Goal: Information Seeking & Learning: Understand process/instructions

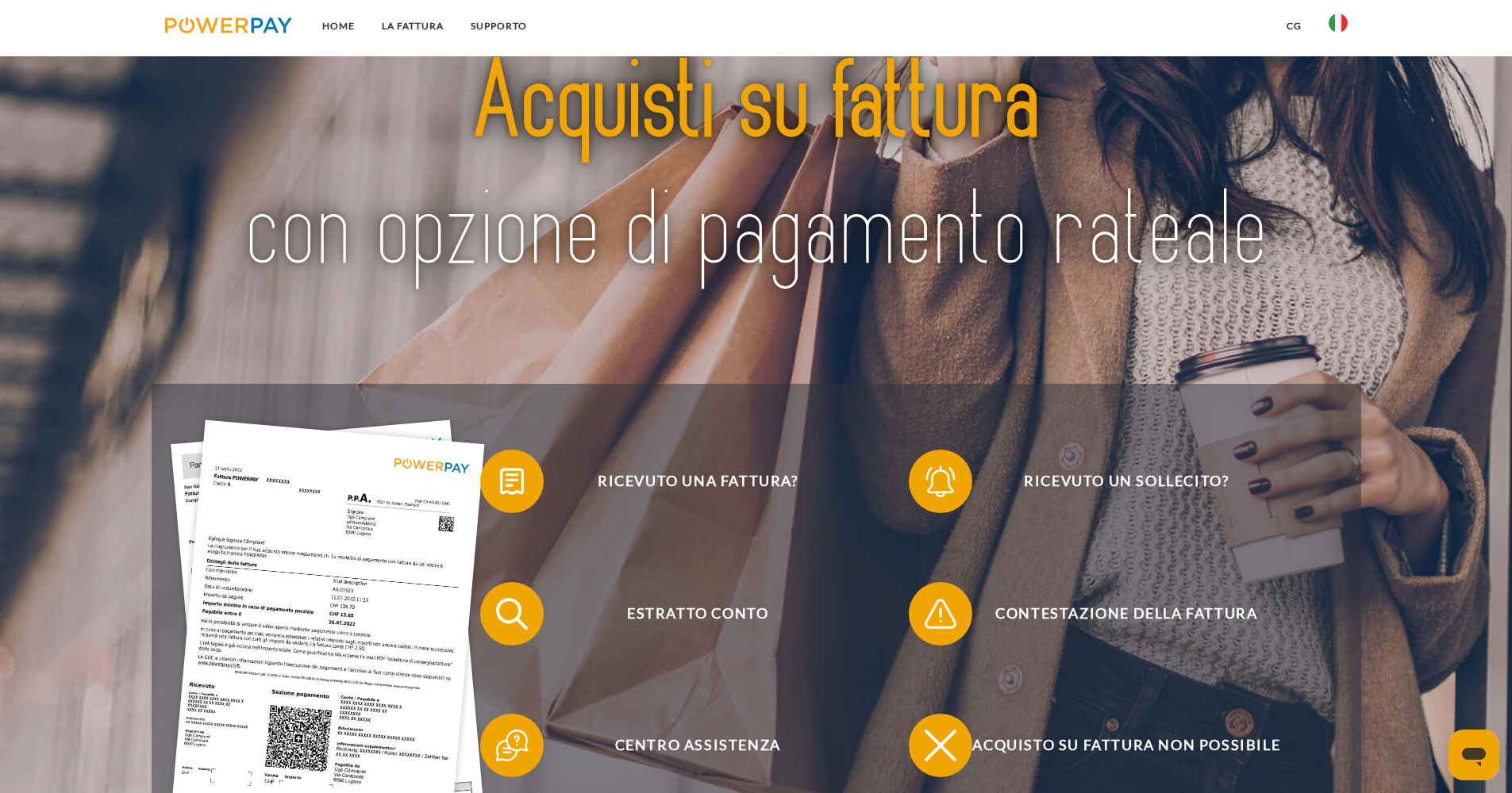
scroll to position [257, 0]
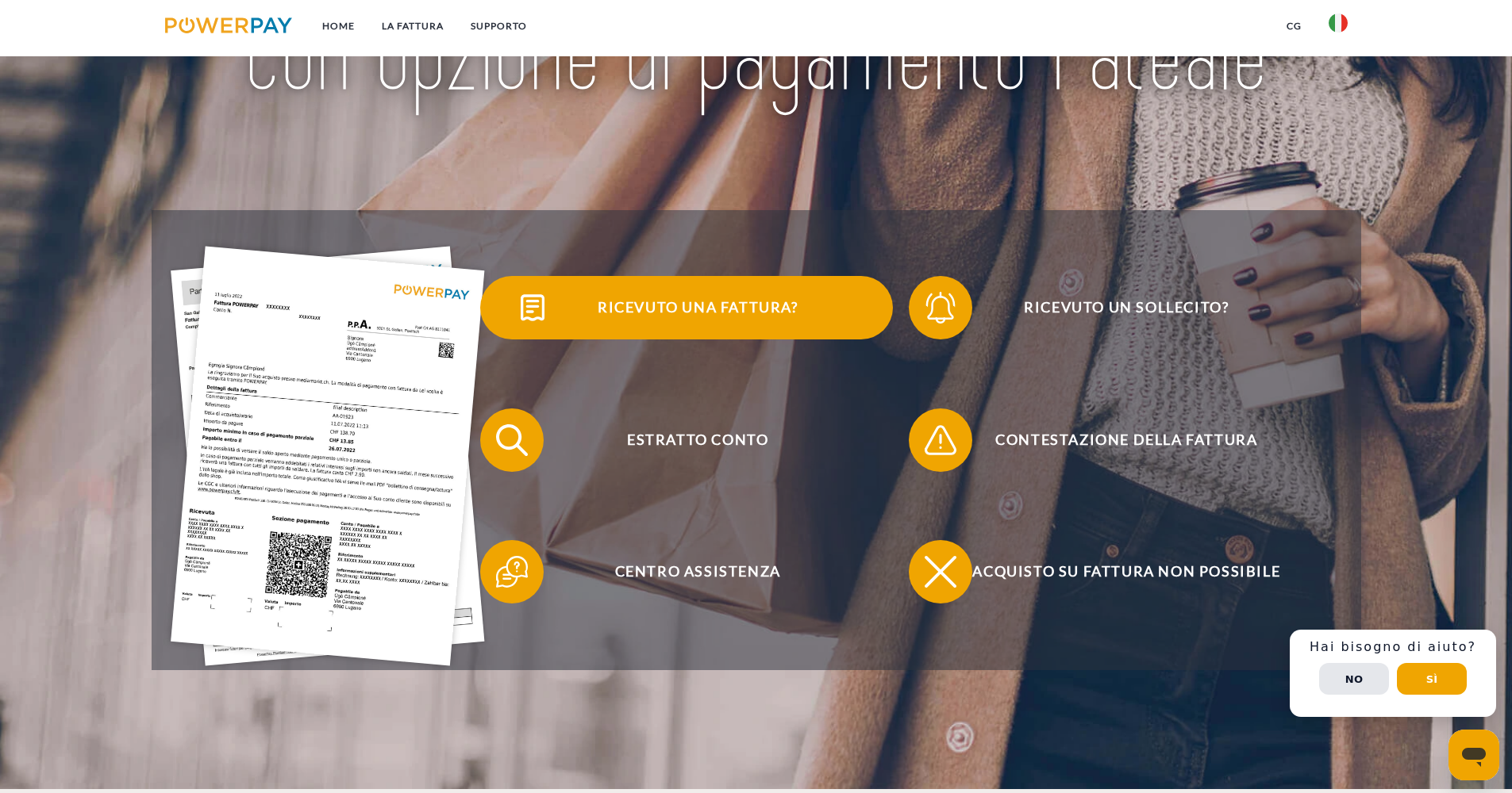
click at [537, 301] on img at bounding box center [533, 308] width 40 height 40
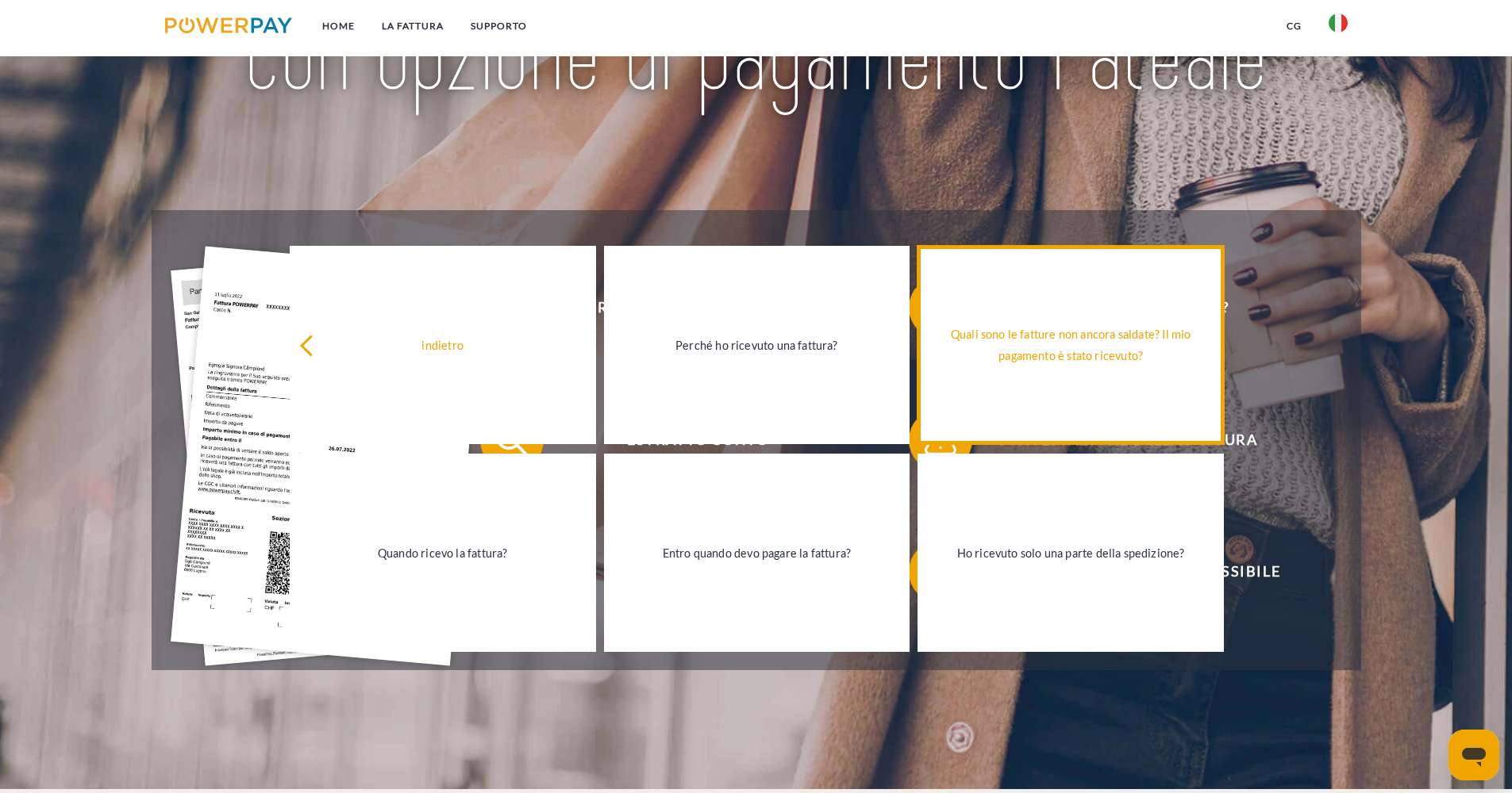
click at [978, 351] on div "Quali sono le fatture non ancora saldate? Il mio pagamento è stato ricevuto?" at bounding box center [1070, 345] width 287 height 43
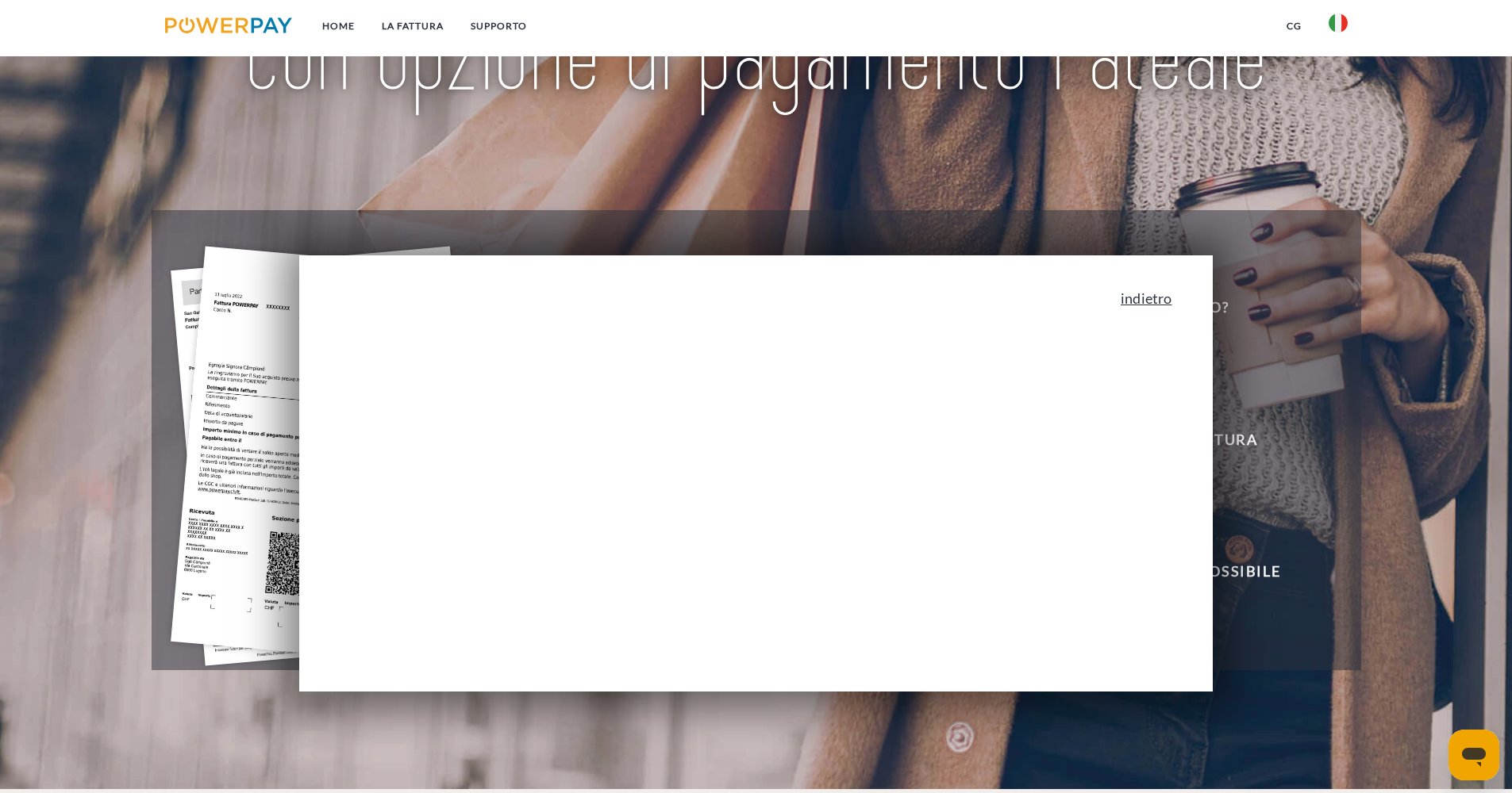
click at [1164, 296] on link "indietro" at bounding box center [1146, 298] width 51 height 14
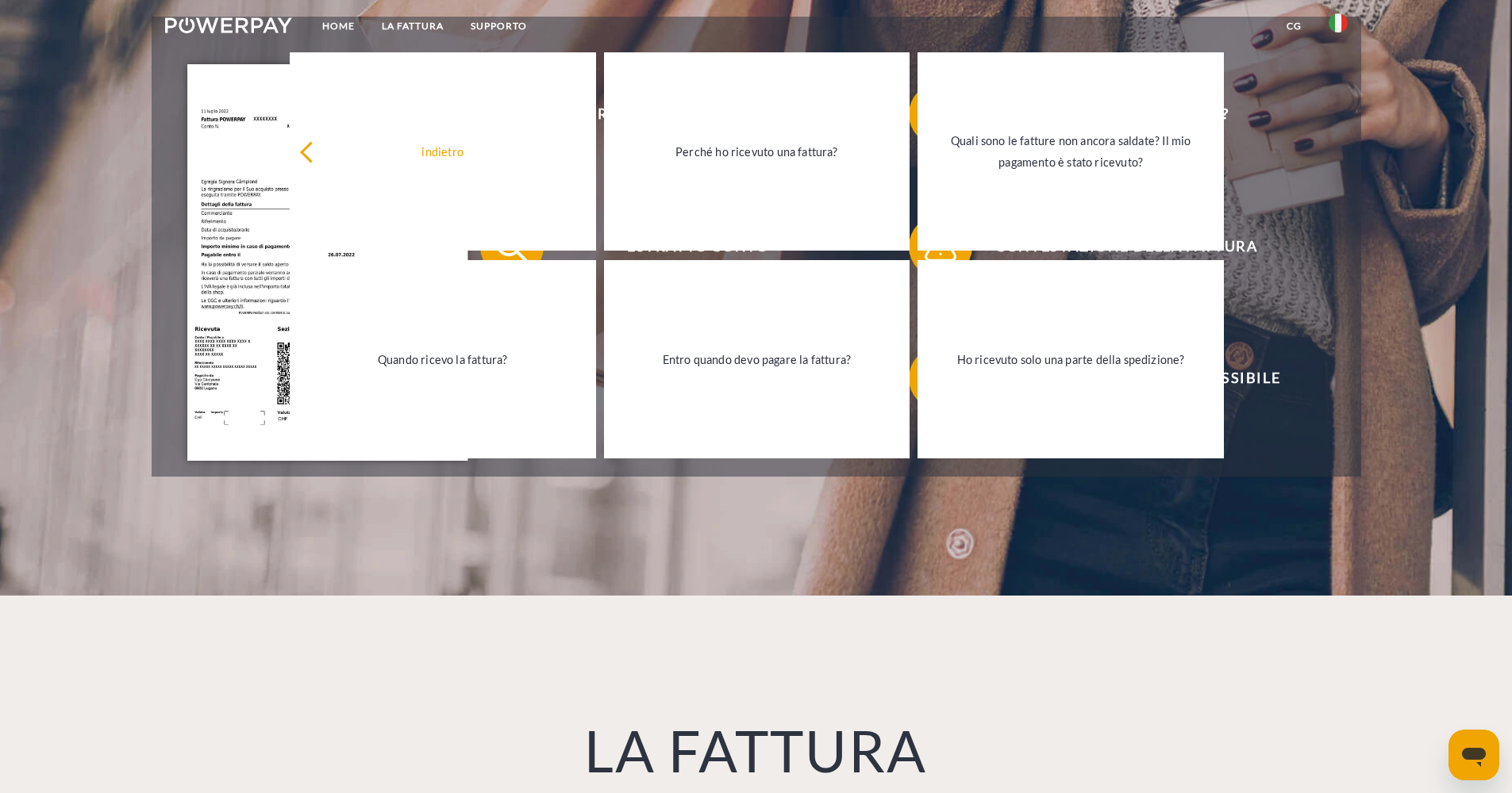
scroll to position [0, 0]
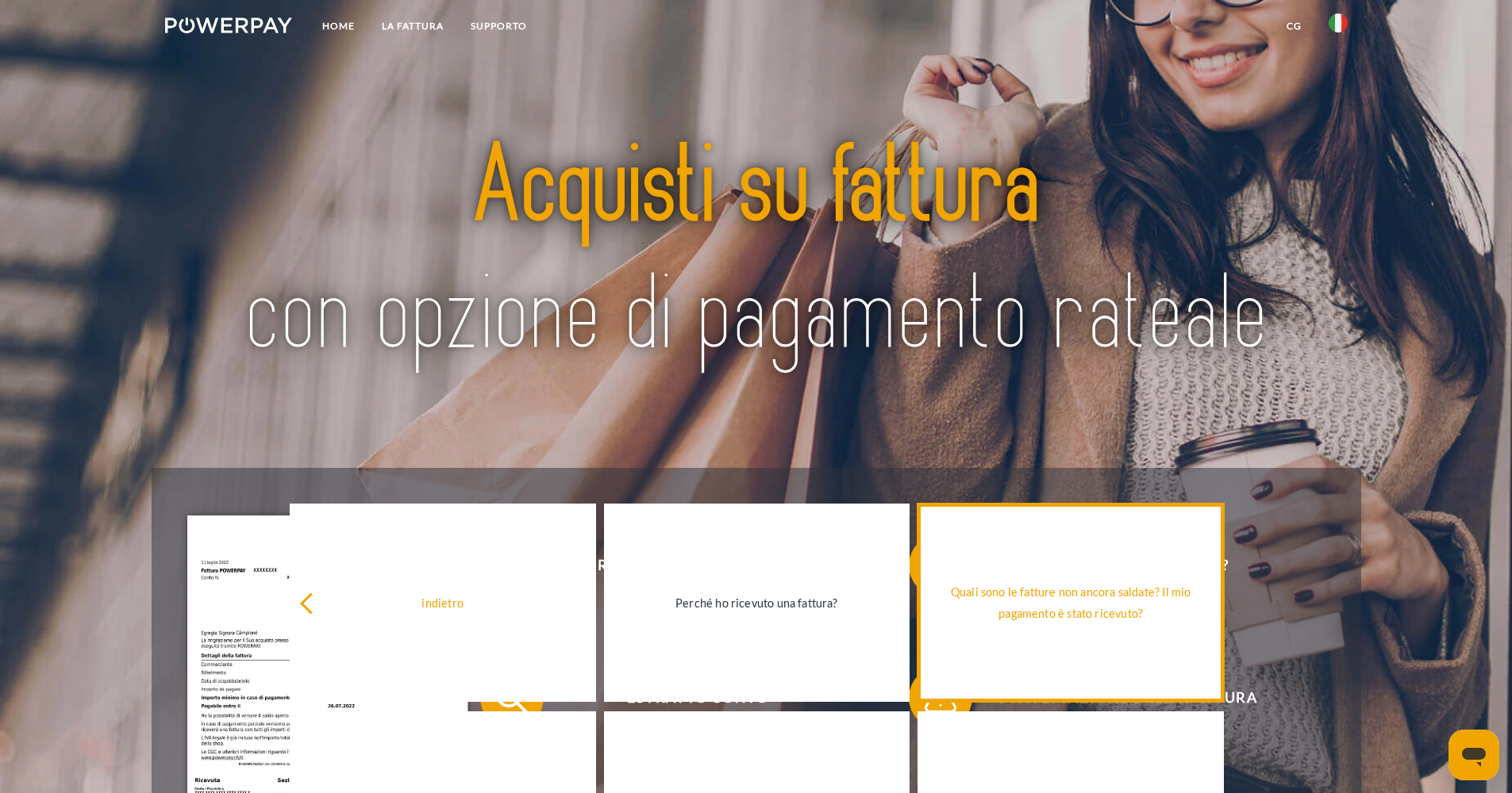
click at [1162, 561] on link "Quali sono le fatture non ancora saldate? Il mio pagamento è stato ricevuto?" at bounding box center [1070, 603] width 306 height 198
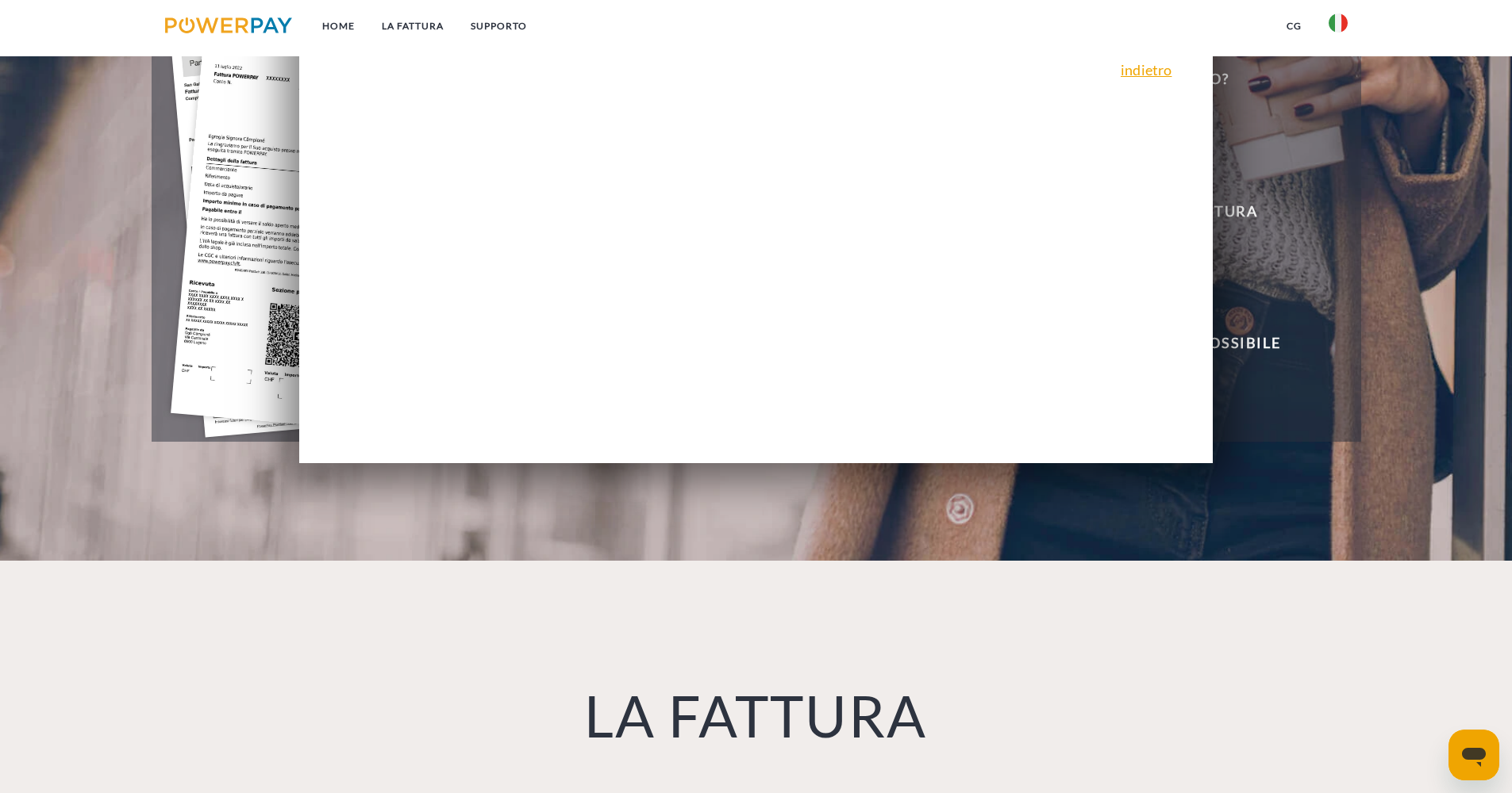
scroll to position [320, 0]
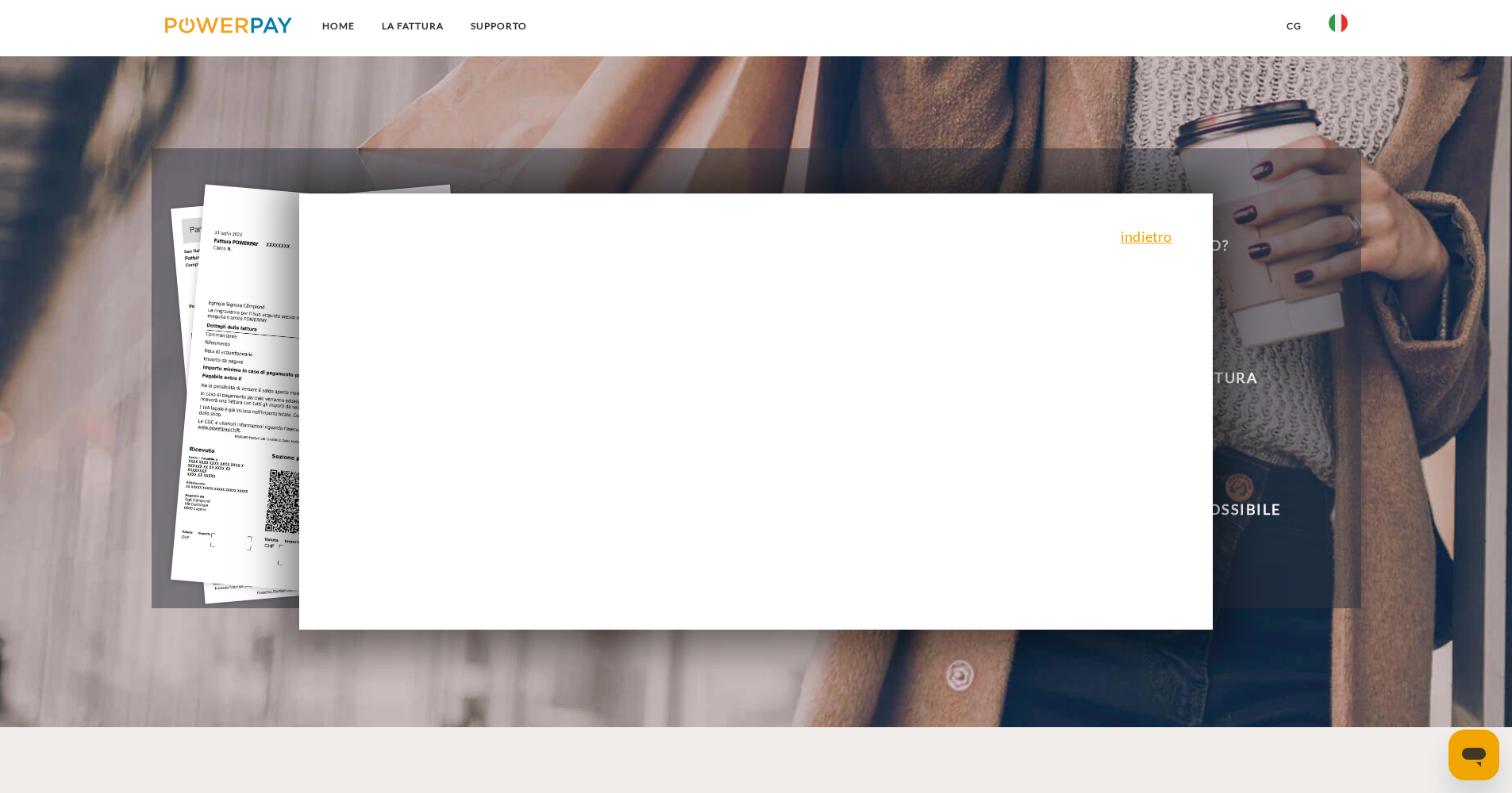
click at [1174, 230] on div "indietro Perché ho ricevuto una fattura? POWERPAY genera fatture per conto di v…" at bounding box center [756, 411] width 914 height 436
click at [1171, 234] on link "indietro" at bounding box center [1146, 237] width 51 height 14
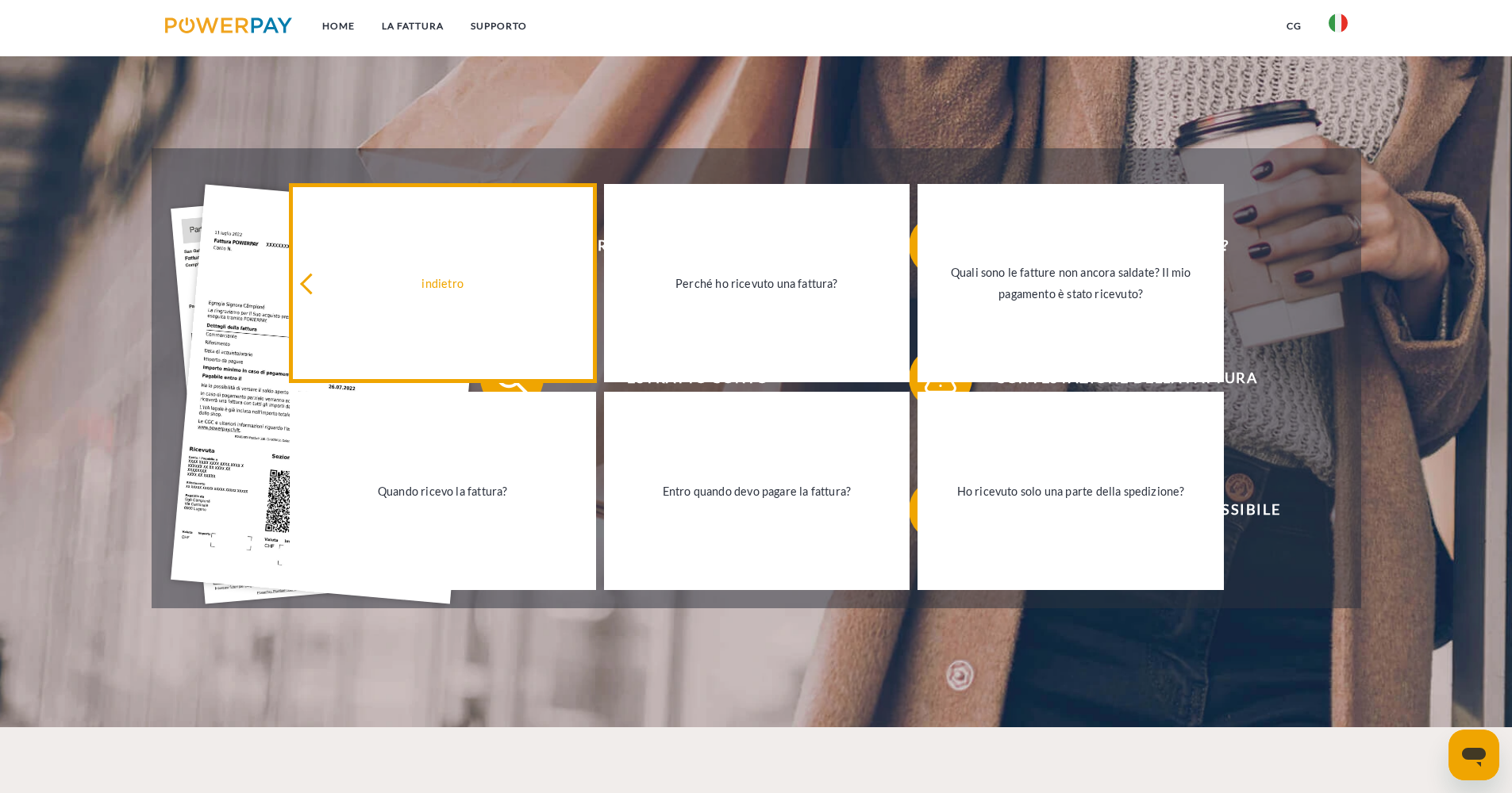
click at [368, 294] on div "indietro" at bounding box center [443, 283] width 287 height 22
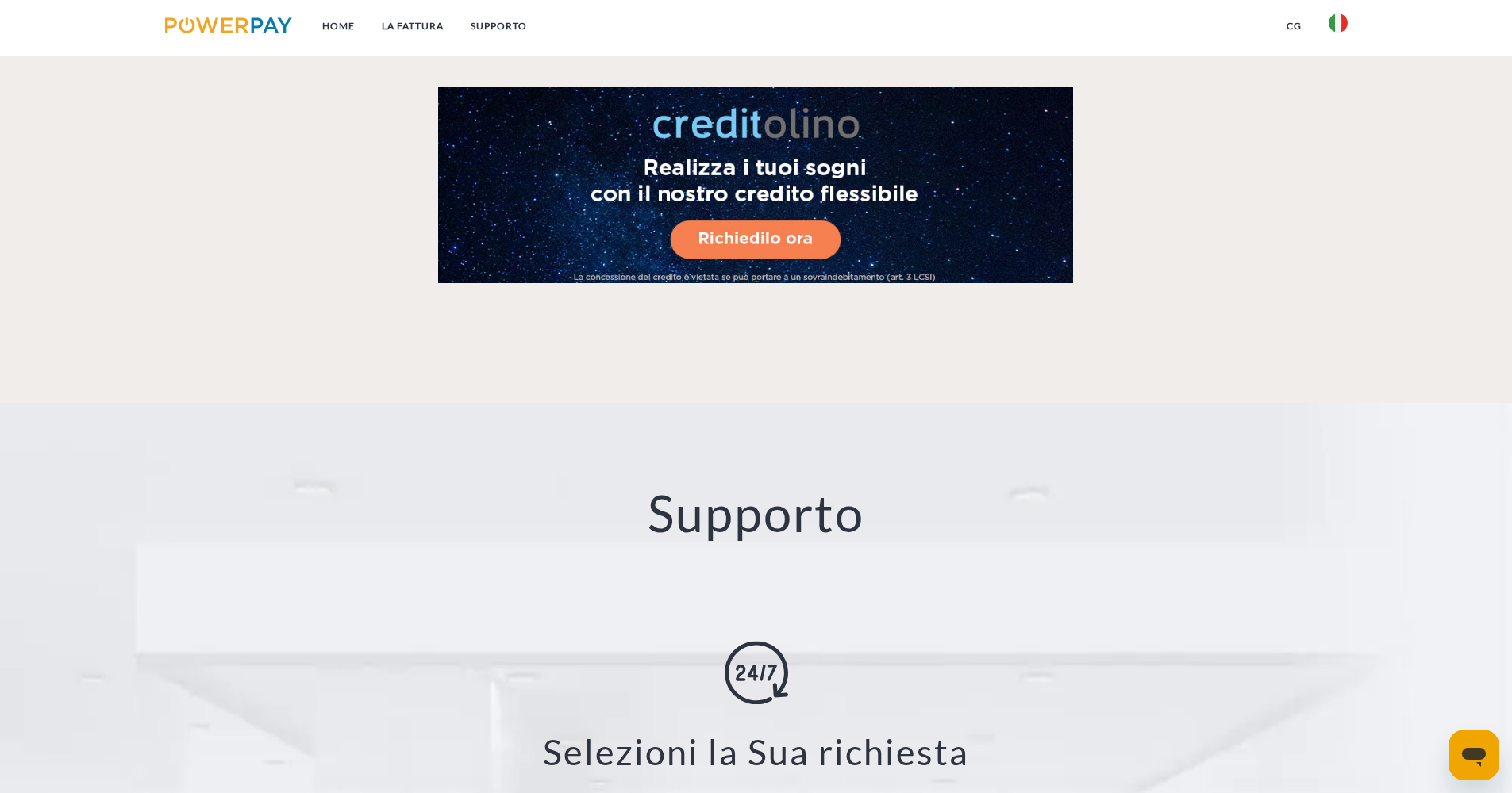
scroll to position [2704, 0]
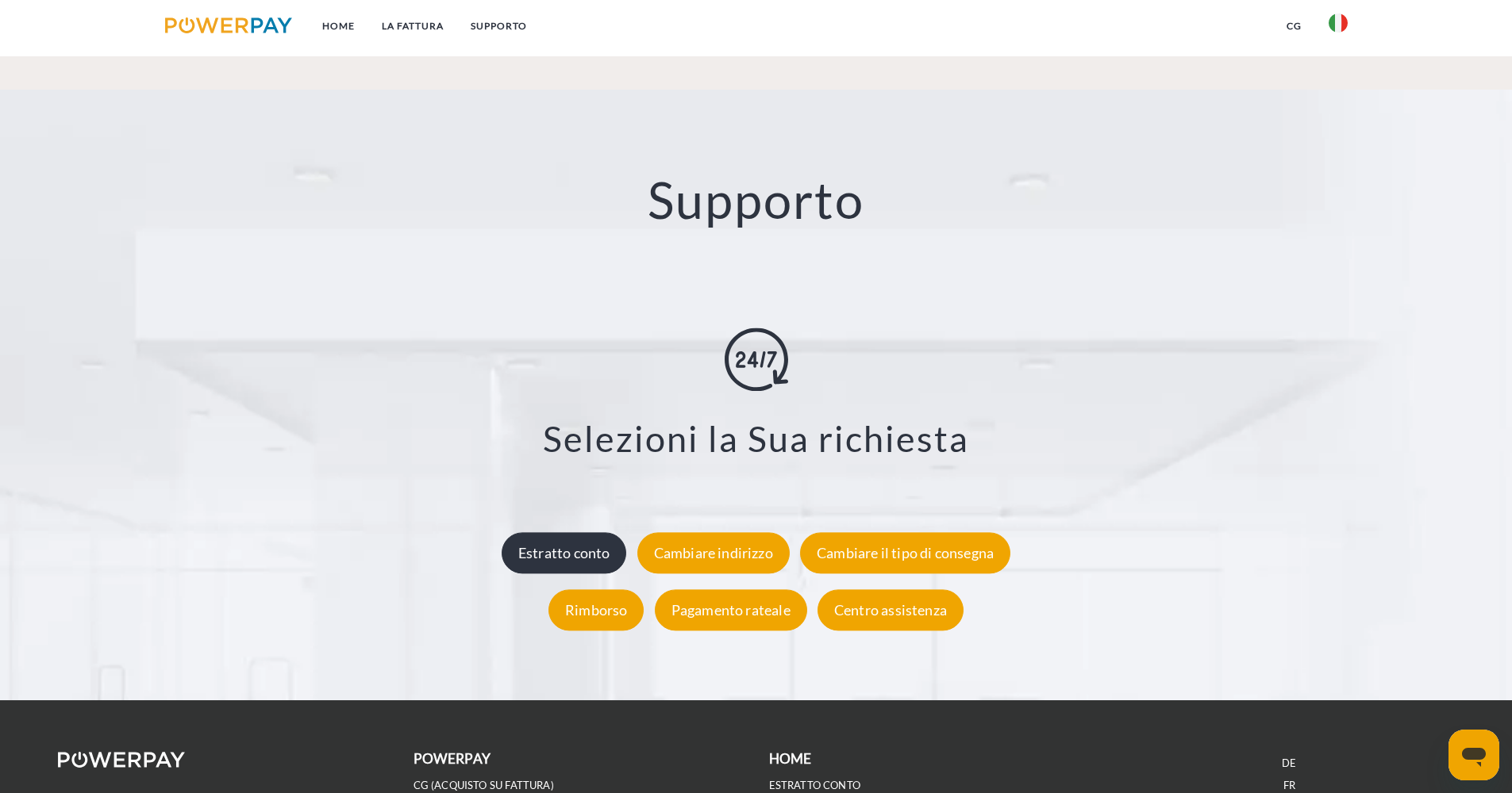
click at [601, 538] on div "Estratto conto" at bounding box center [564, 553] width 125 height 41
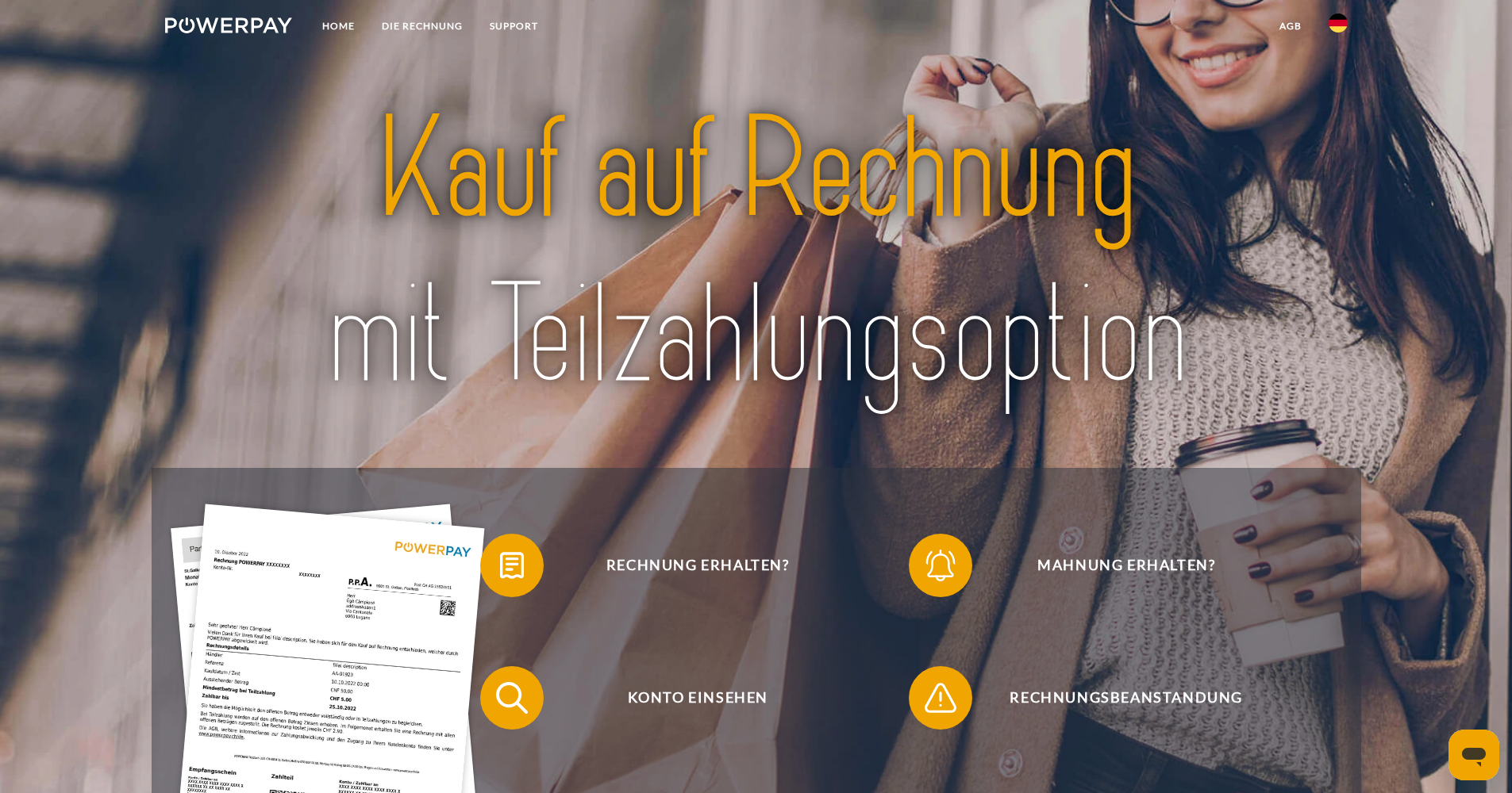
click at [242, 27] on img at bounding box center [229, 26] width 128 height 16
click at [325, 24] on link "Home" at bounding box center [338, 26] width 60 height 29
click at [1300, 22] on link "agb" at bounding box center [1290, 26] width 49 height 29
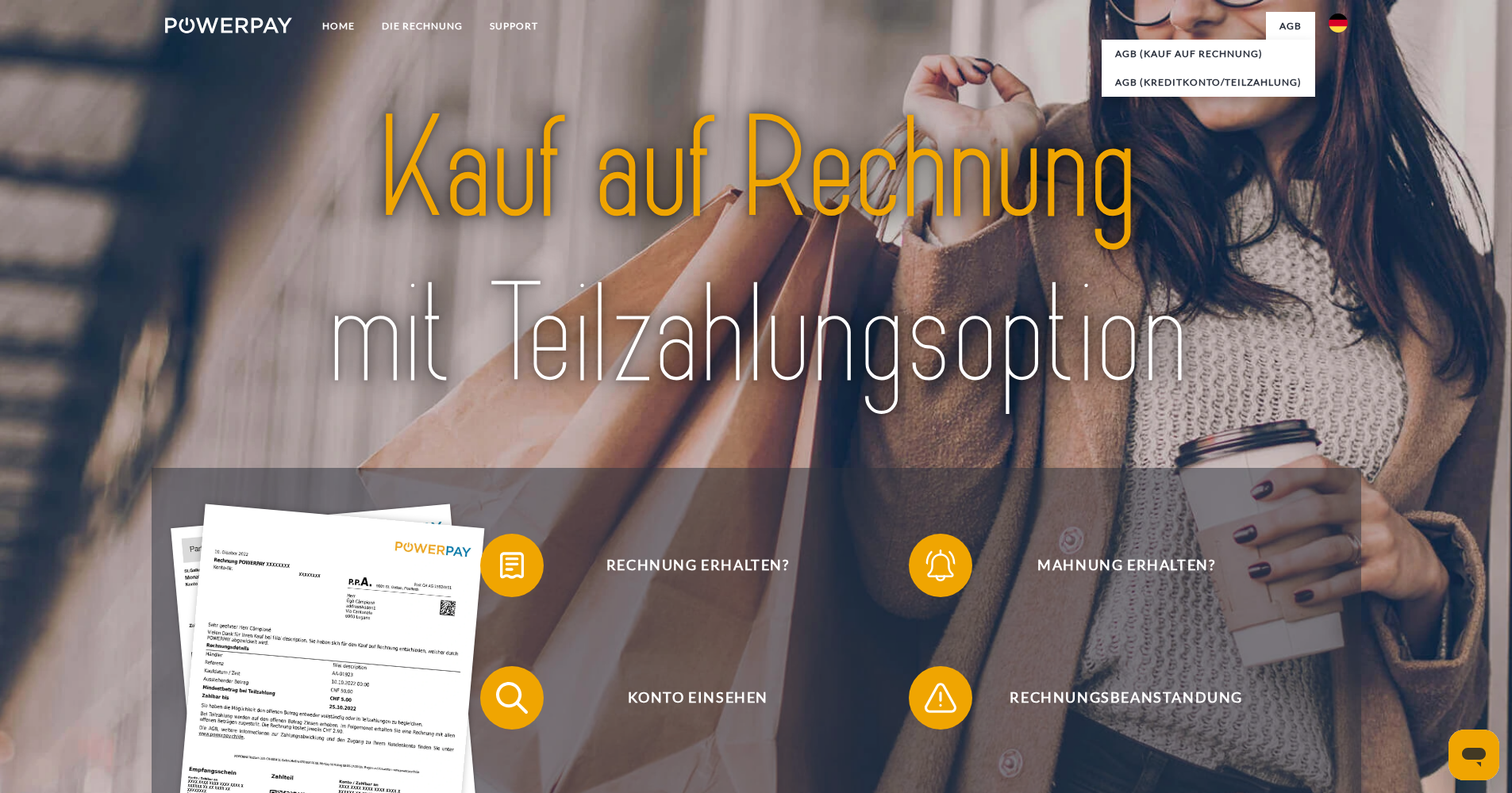
click at [1335, 24] on img at bounding box center [1338, 23] width 19 height 19
click at [1336, 119] on img at bounding box center [1338, 115] width 19 height 19
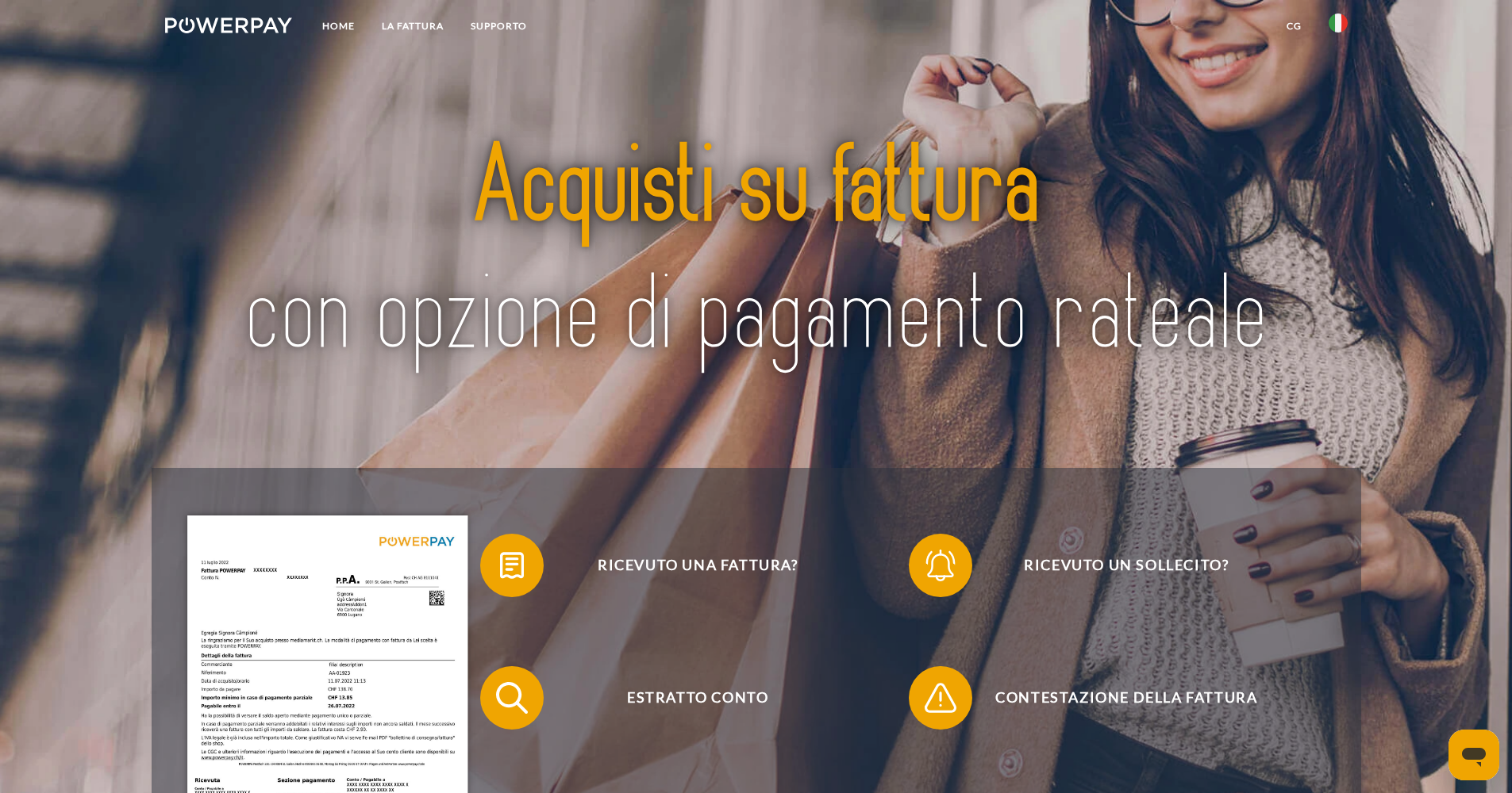
click at [1297, 17] on link "CG" at bounding box center [1293, 26] width 42 height 29
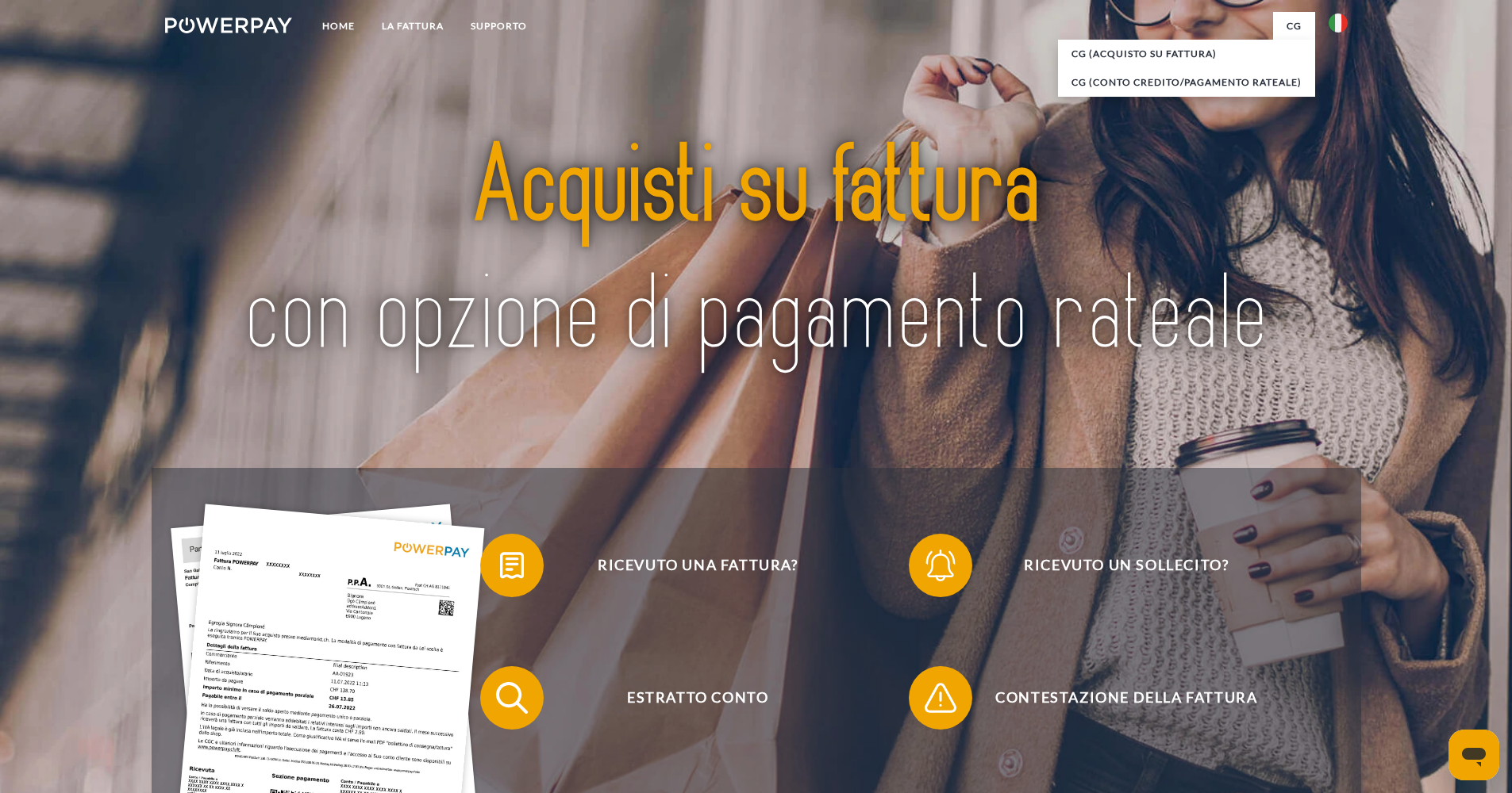
click at [1283, 159] on img at bounding box center [756, 253] width 1065 height 347
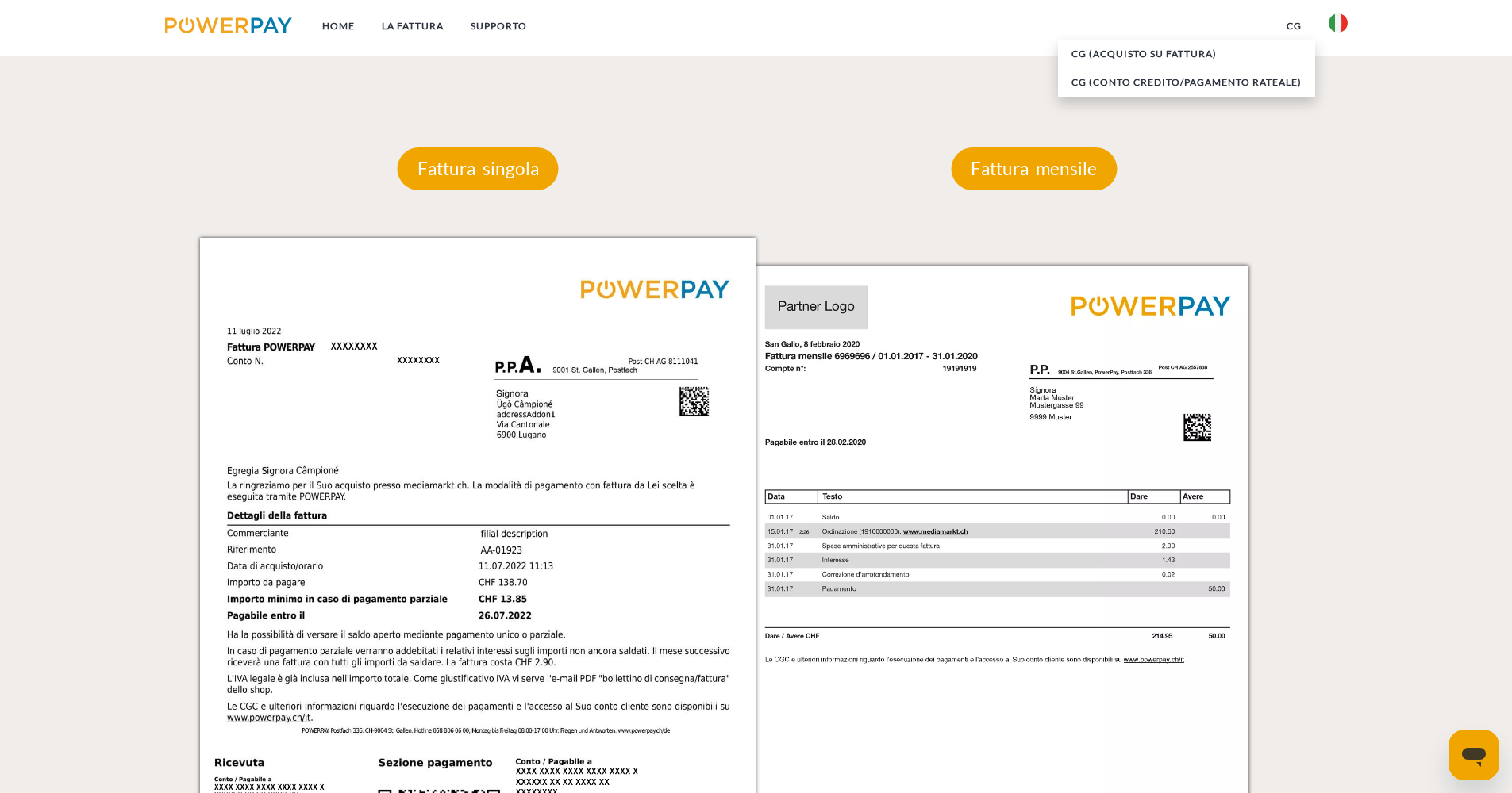
scroll to position [1337, 0]
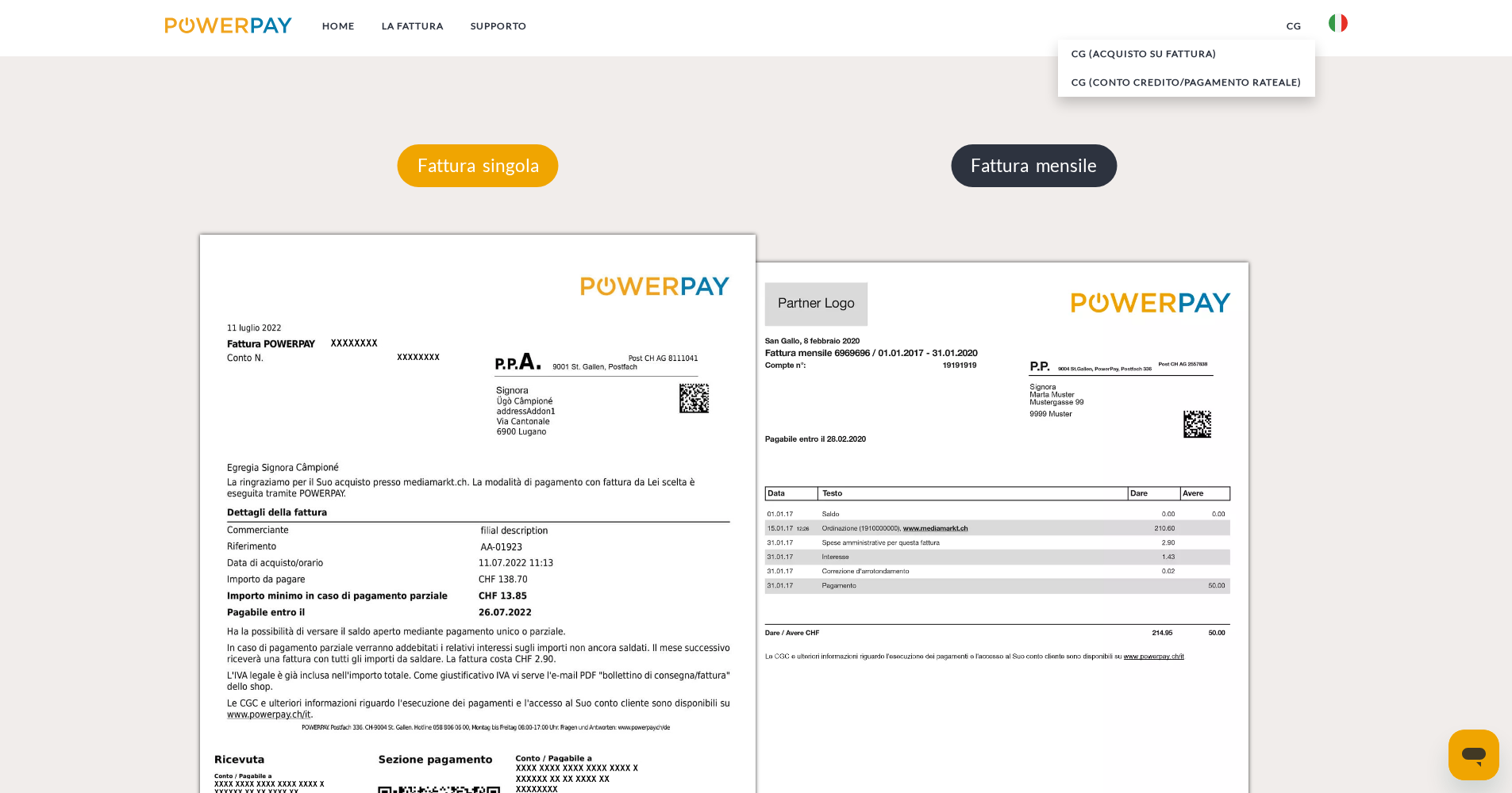
click at [1049, 176] on p "Fattura mensile" at bounding box center [1034, 166] width 166 height 43
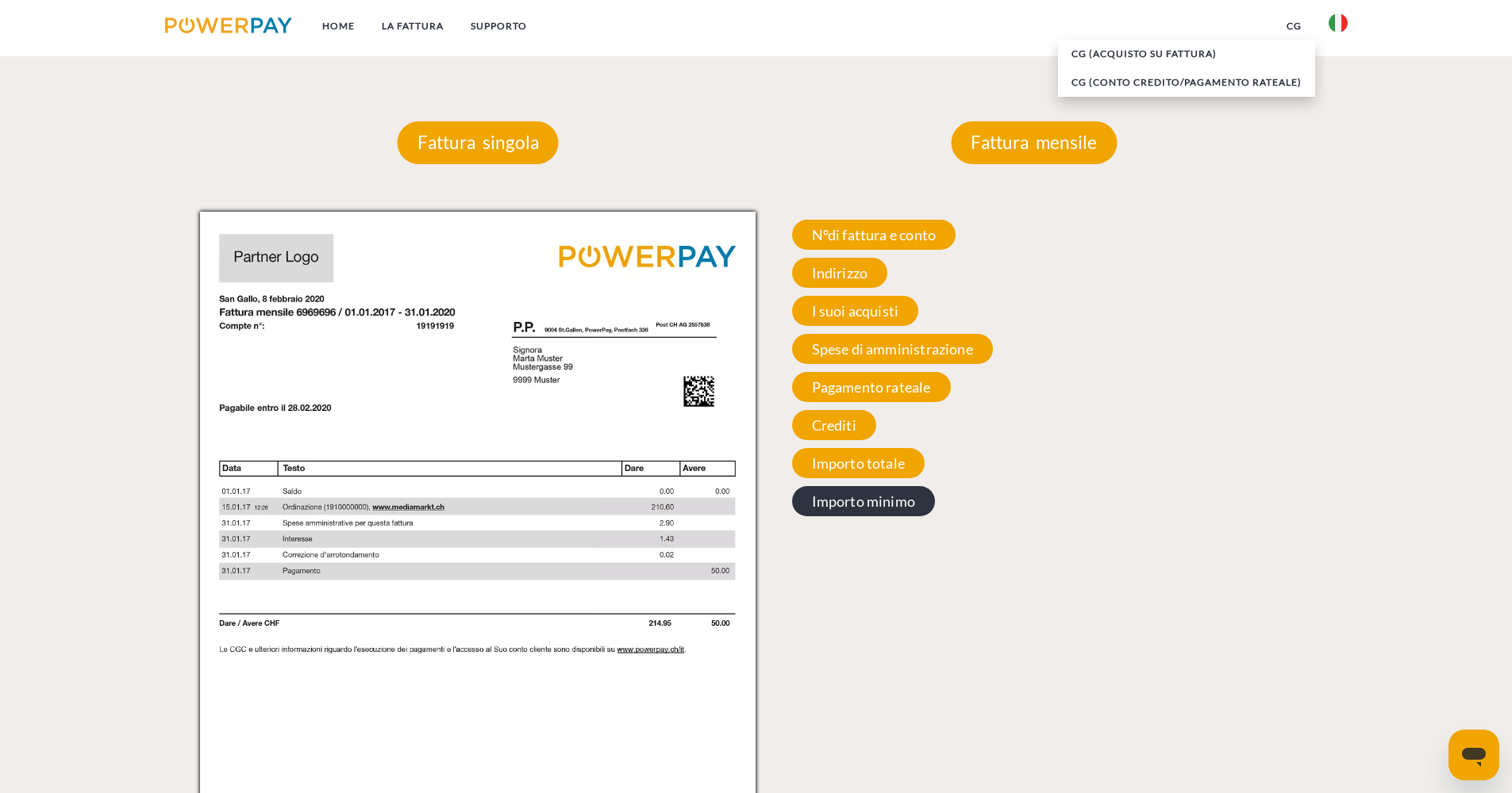
scroll to position [1419, 0]
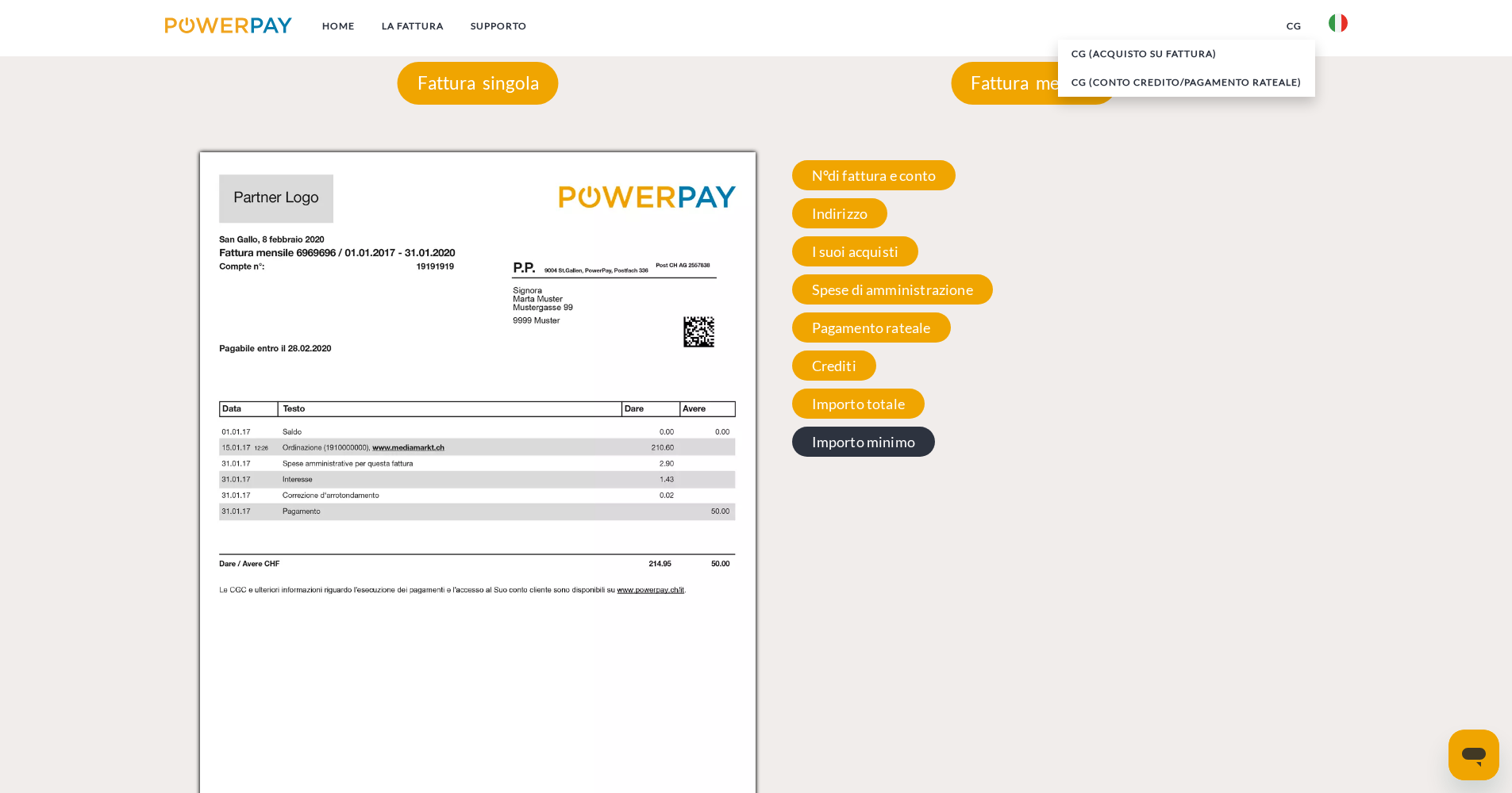
click at [866, 450] on span "Importo minimo" at bounding box center [864, 442] width 144 height 30
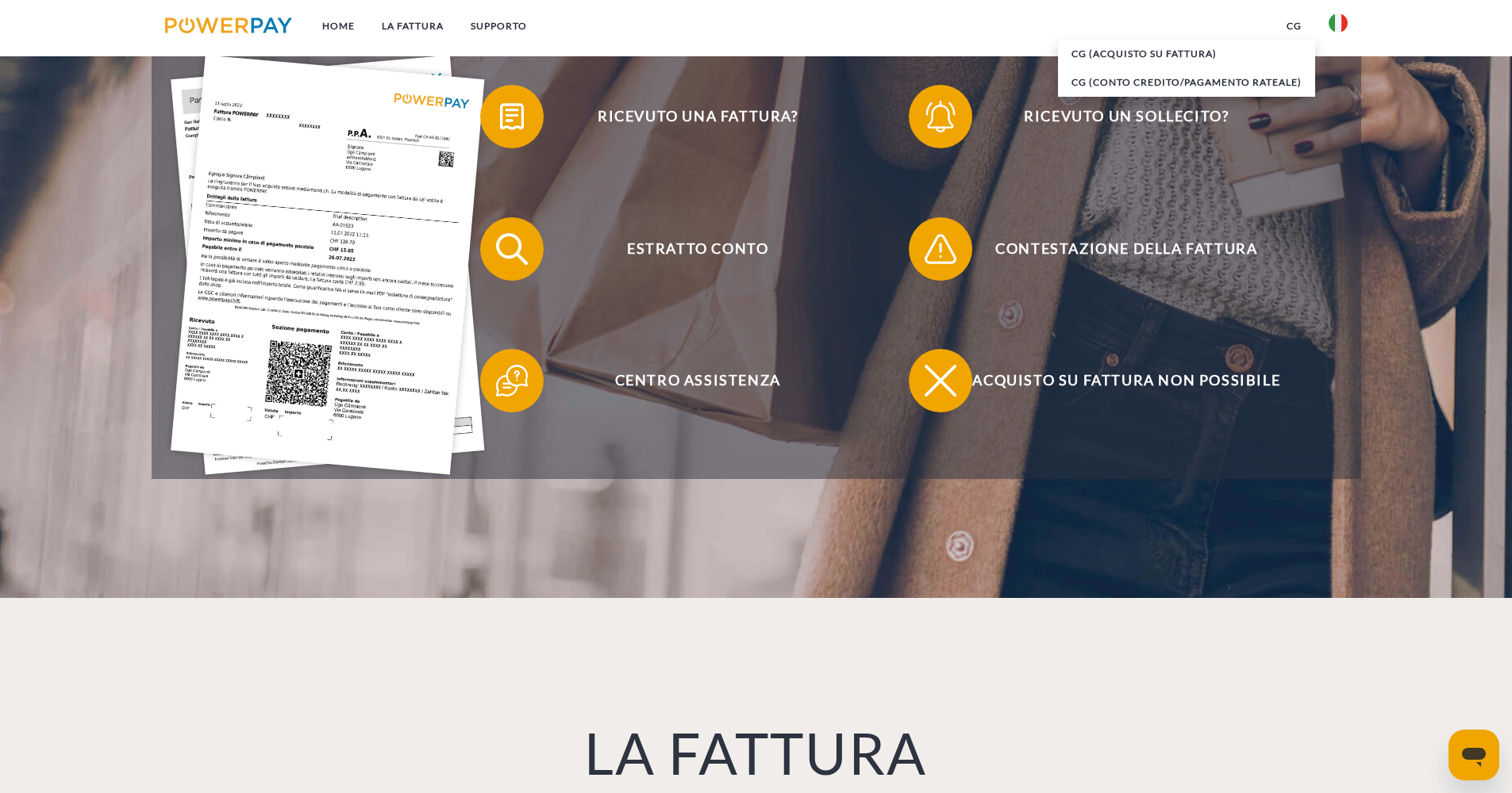
scroll to position [452, 0]
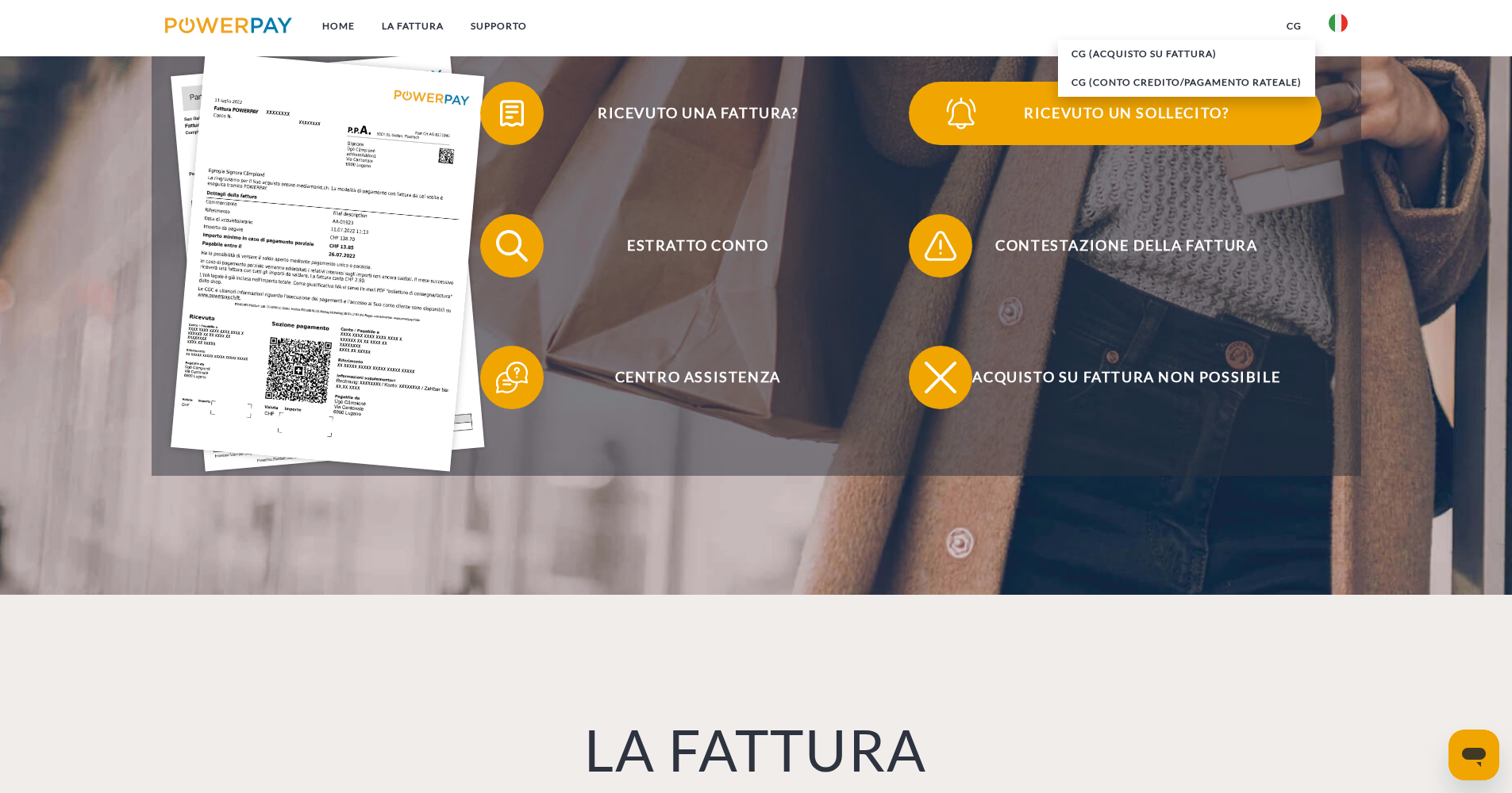
click at [976, 118] on img at bounding box center [961, 113] width 40 height 40
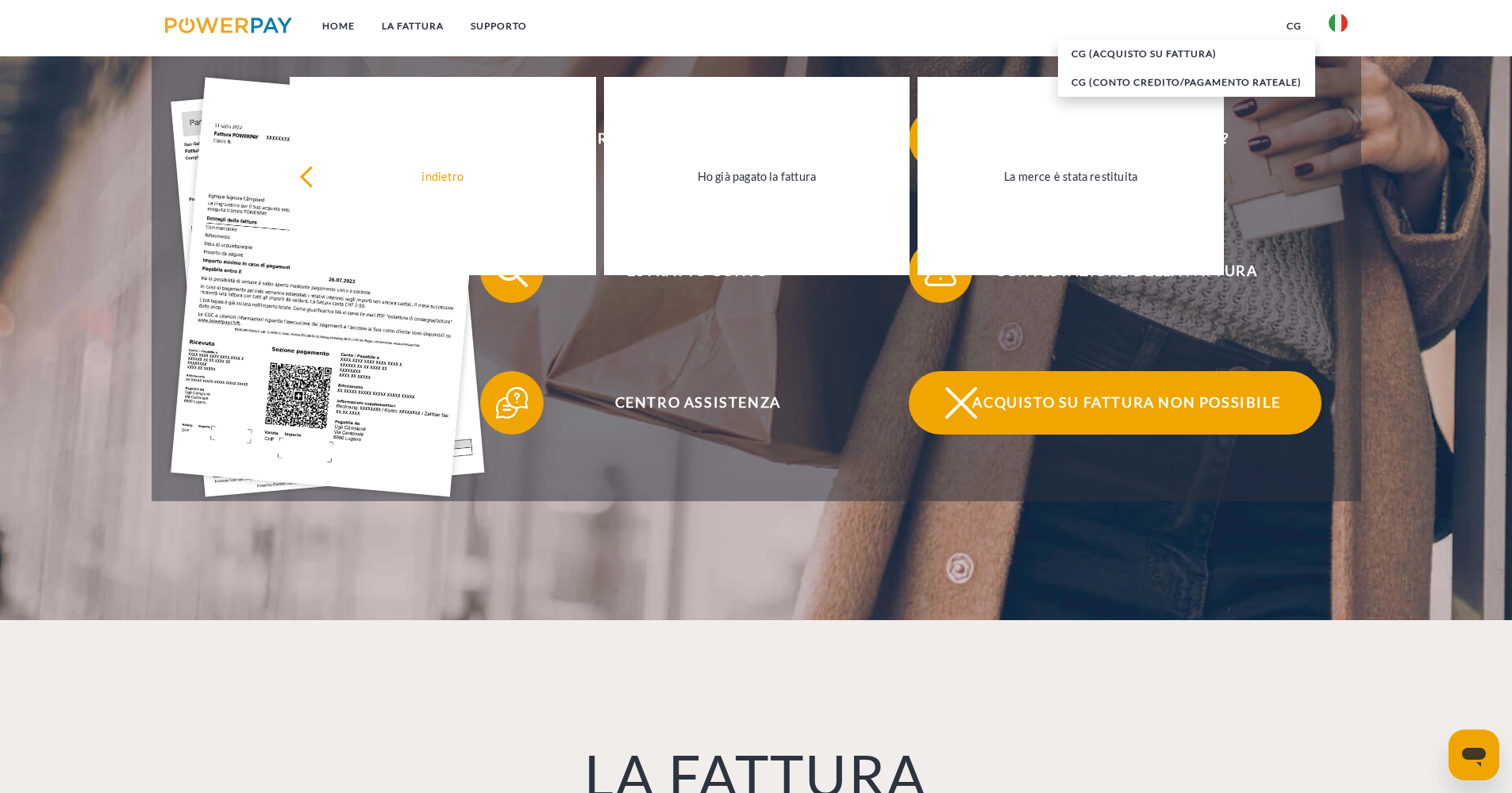
scroll to position [356, 0]
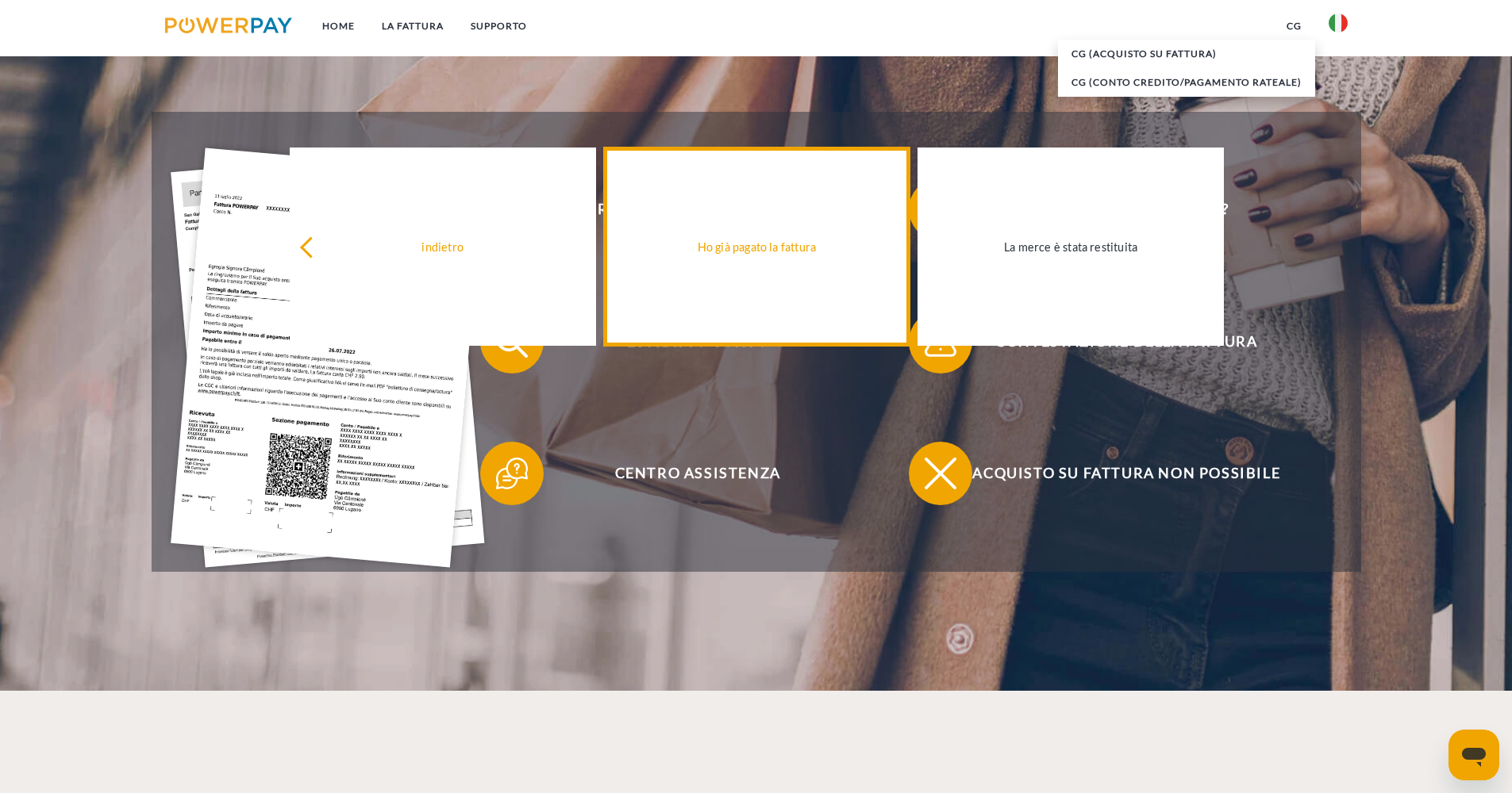
click at [793, 269] on link "Ho già pagato la fattura" at bounding box center [757, 246] width 306 height 198
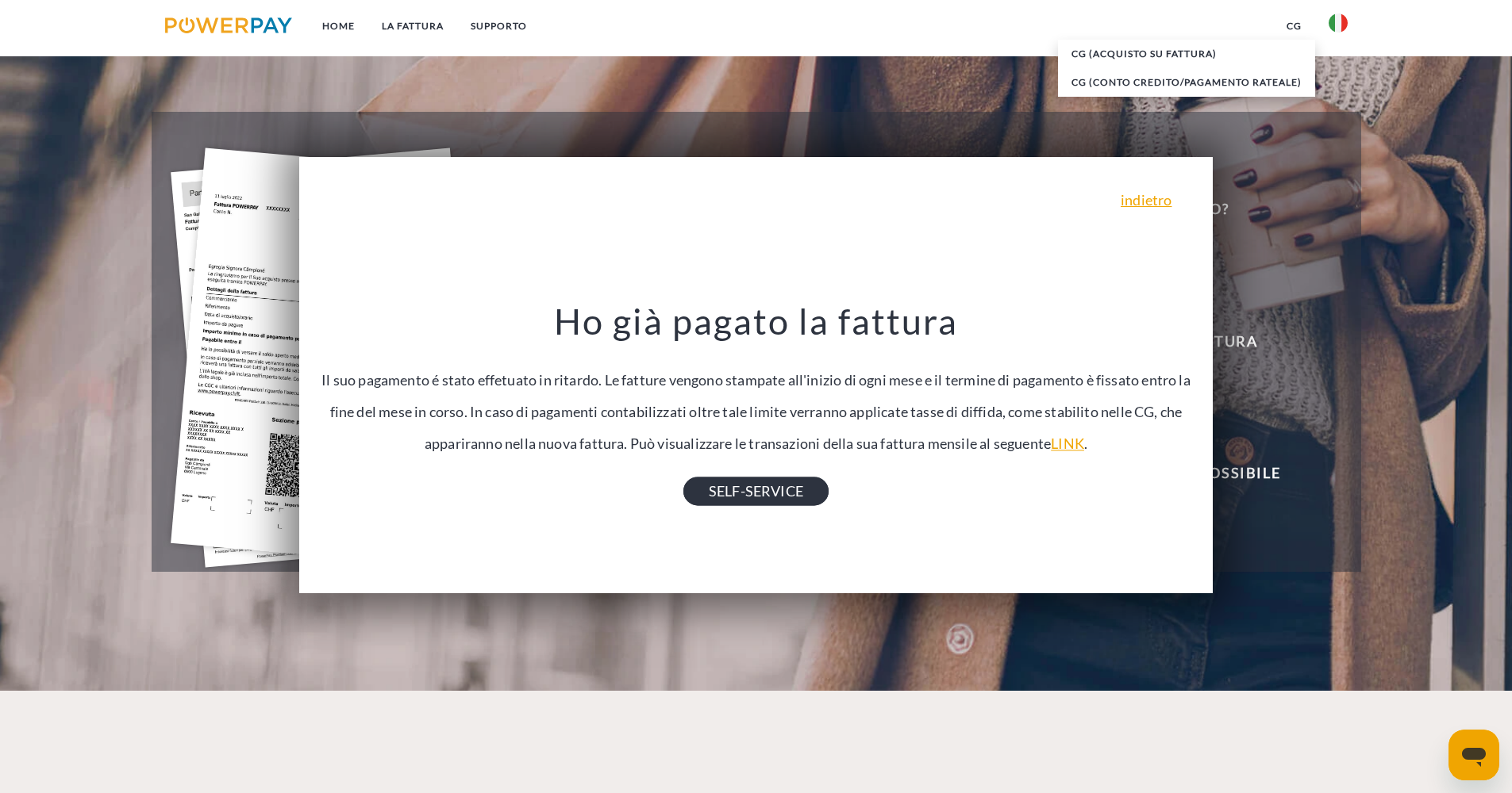
click at [785, 497] on link "SELF-SERVICE" at bounding box center [756, 491] width 145 height 29
